Goal: Information Seeking & Learning: Understand process/instructions

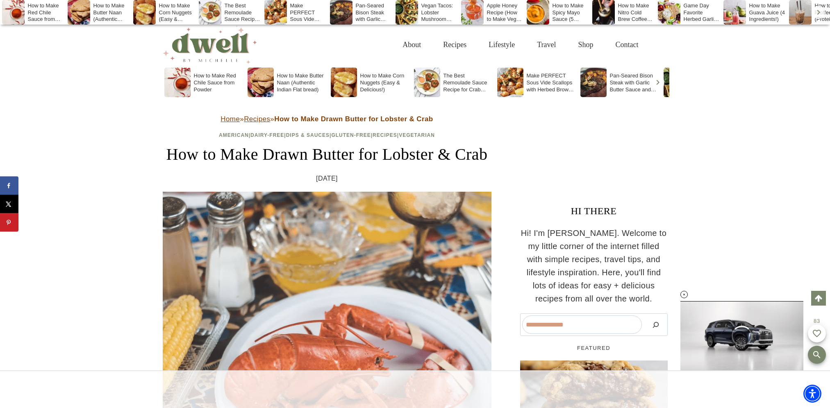
scroll to position [2165, 0]
